Goal: Task Accomplishment & Management: Manage account settings

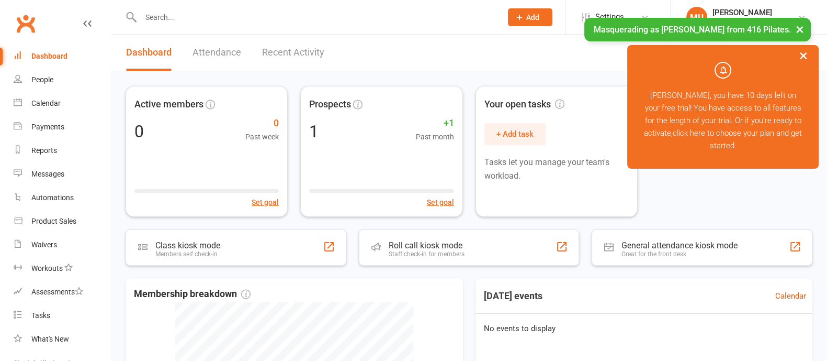
drag, startPoint x: 0, startPoint y: 0, endPoint x: 796, endPoint y: 29, distance: 796.5
click at [795, 30] on button "×" at bounding box center [800, 29] width 19 height 23
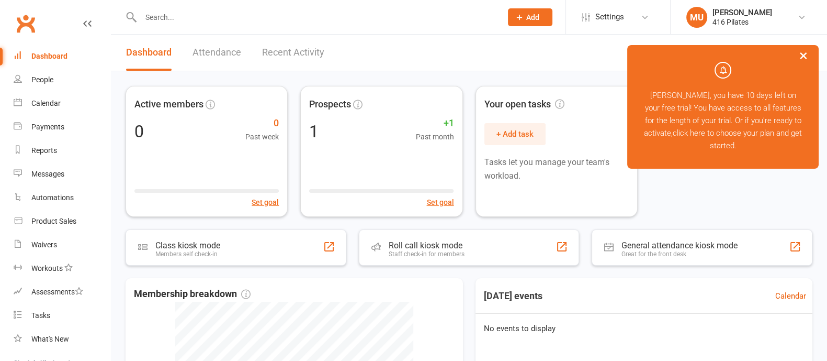
click at [802, 54] on button "×" at bounding box center [803, 55] width 19 height 23
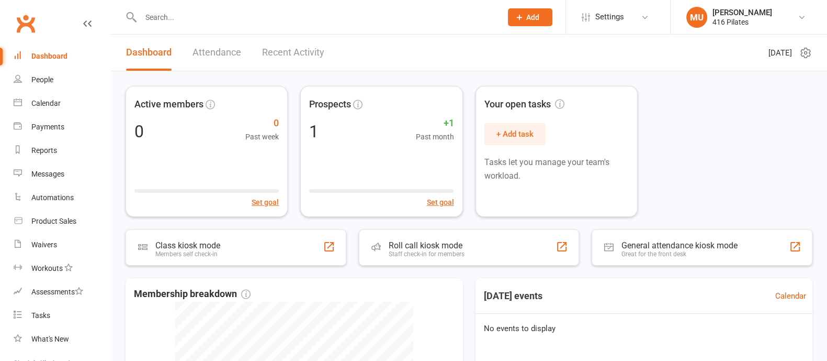
click at [605, 1] on li "Settings Membership Plans Event Templates Appointment Types Mobile App Website …" at bounding box center [618, 17] width 105 height 34
click at [605, 10] on span "Settings" at bounding box center [610, 17] width 29 height 24
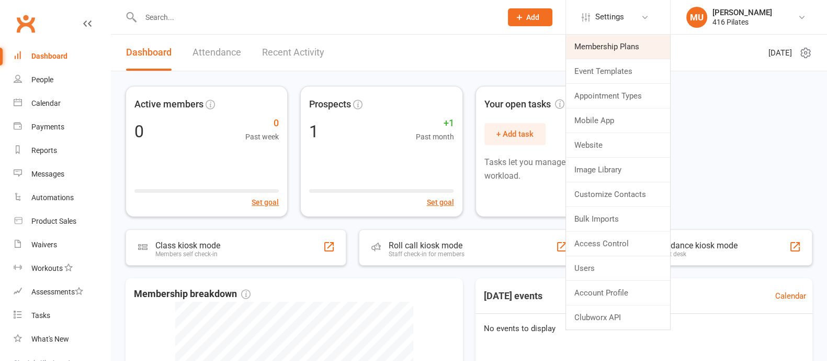
click at [609, 39] on link "Membership Plans" at bounding box center [618, 47] width 104 height 24
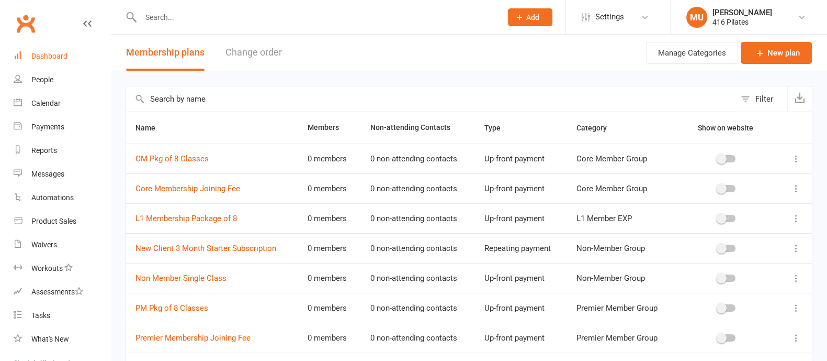
click at [37, 56] on div "Dashboard" at bounding box center [49, 56] width 36 height 8
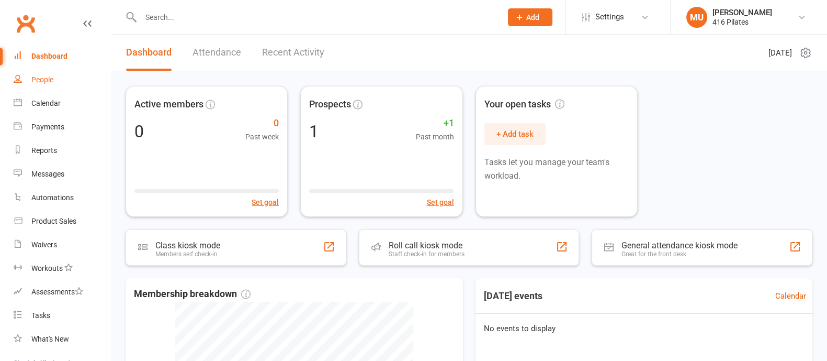
click at [43, 77] on div "People" at bounding box center [42, 79] width 22 height 8
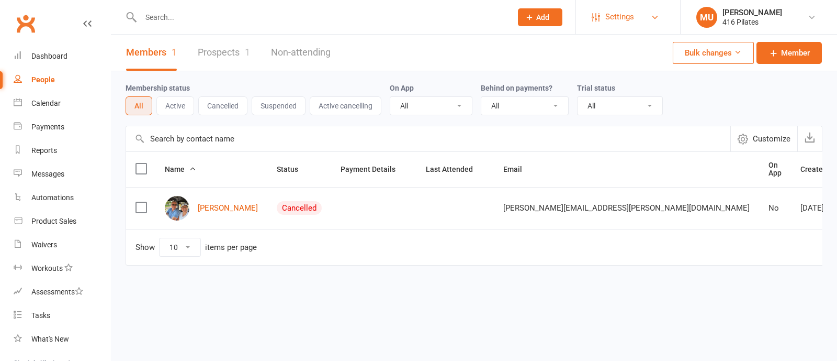
click at [621, 18] on span "Settings" at bounding box center [619, 17] width 29 height 24
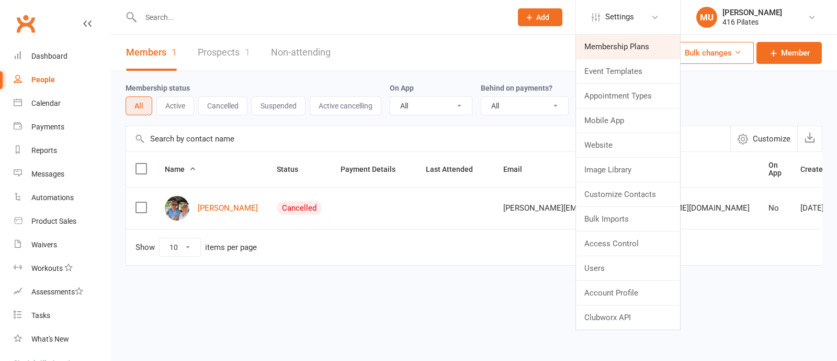
click at [619, 40] on link "Membership Plans" at bounding box center [628, 47] width 104 height 24
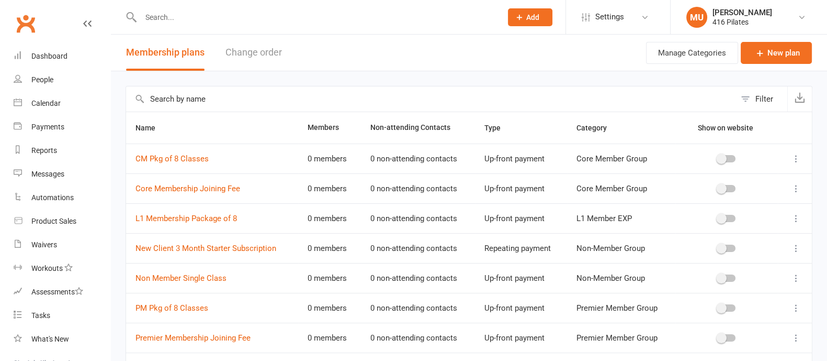
click at [794, 156] on icon at bounding box center [796, 158] width 10 height 10
click at [718, 184] on link "Edit" at bounding box center [741, 178] width 104 height 21
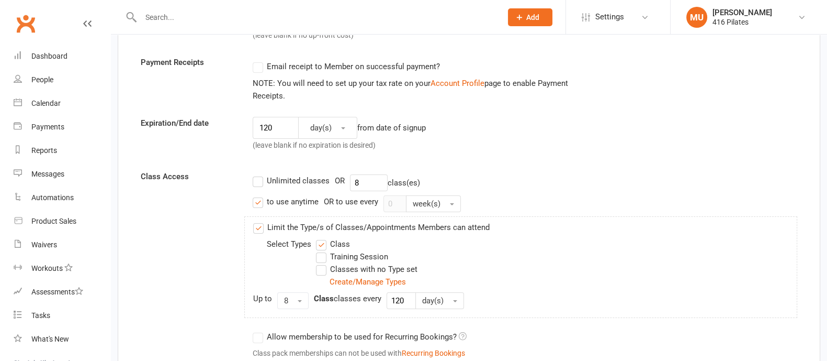
scroll to position [261, 0]
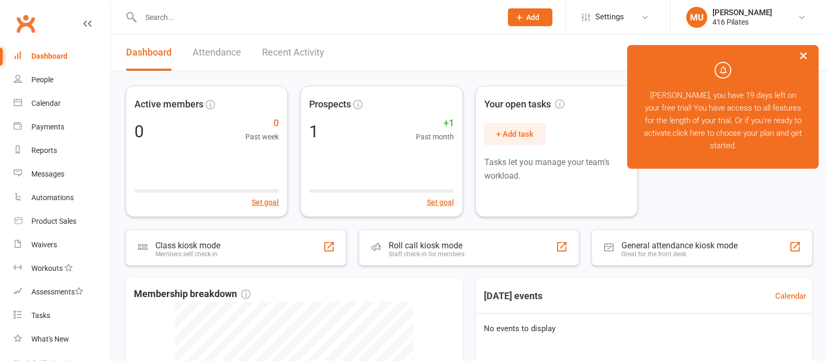
click at [803, 60] on button "×" at bounding box center [803, 55] width 19 height 23
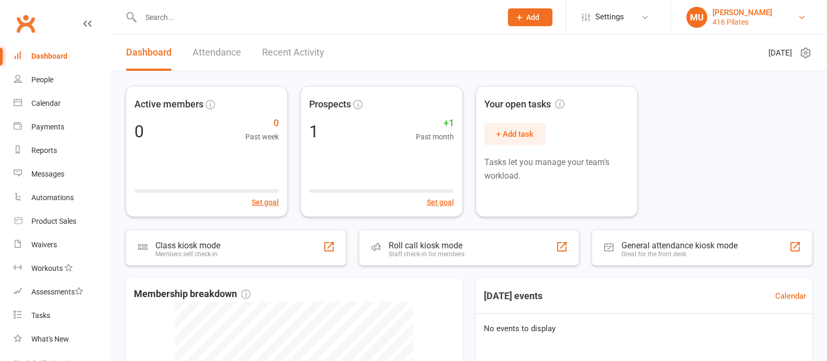
click at [713, 10] on div "[PERSON_NAME]" at bounding box center [743, 12] width 60 height 9
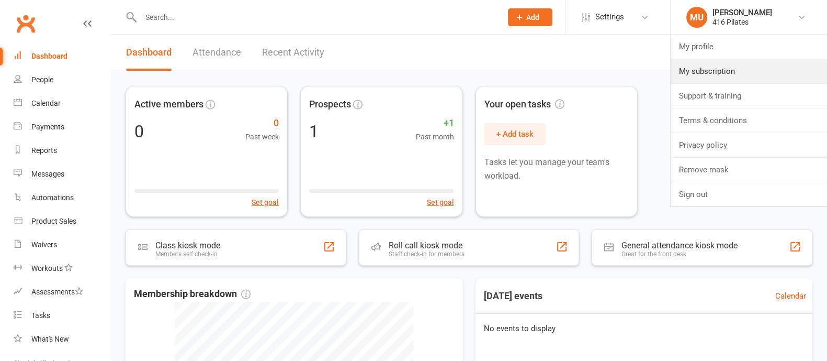
click at [725, 68] on link "My subscription" at bounding box center [749, 71] width 156 height 24
